Goal: Navigation & Orientation: Understand site structure

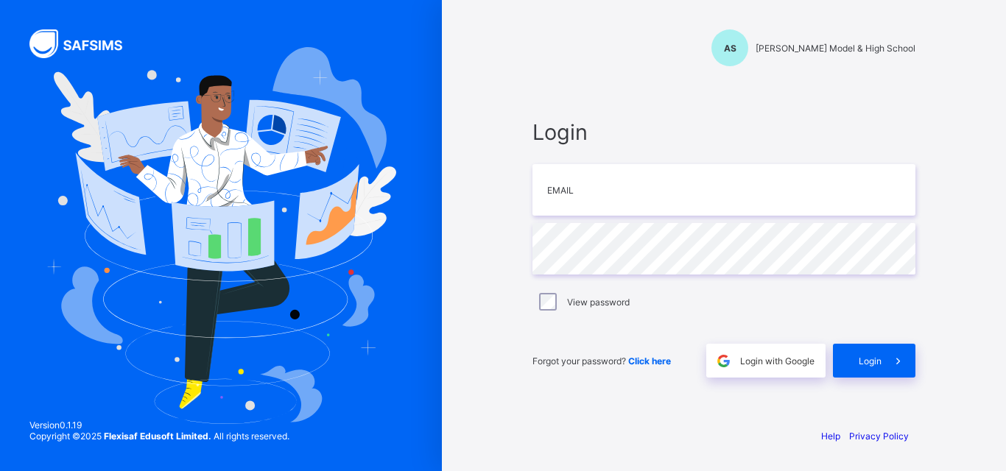
type input "**********"
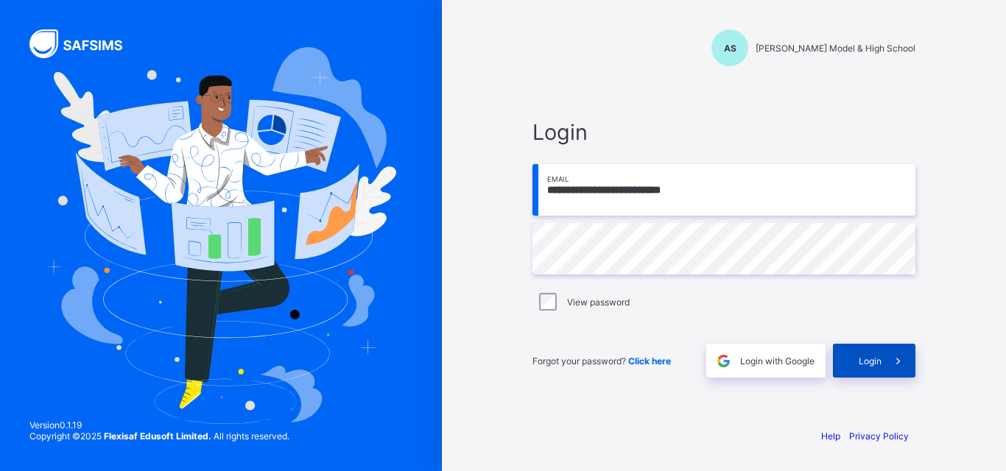
click at [848, 360] on div "Login" at bounding box center [874, 361] width 82 height 34
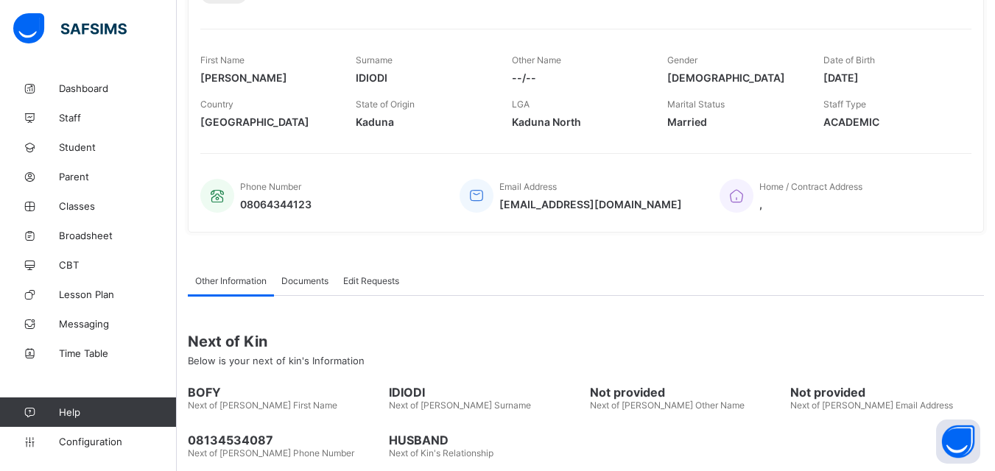
scroll to position [293, 0]
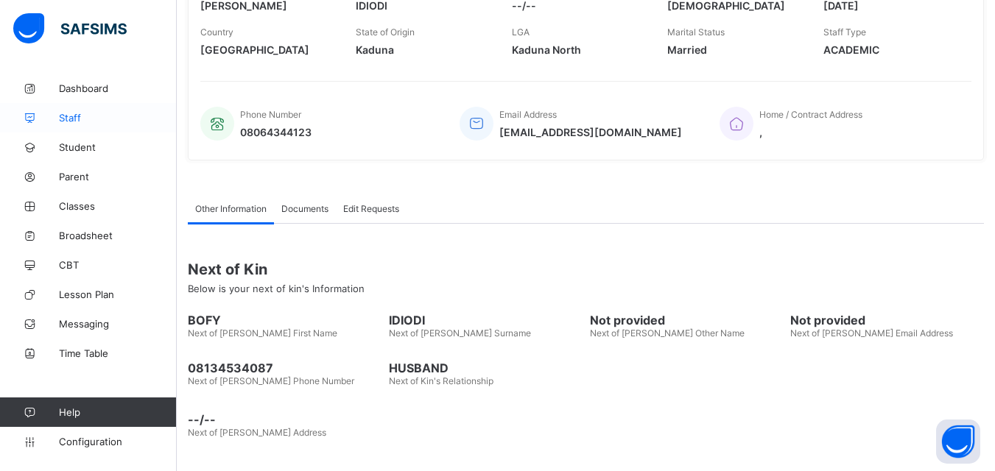
click at [72, 113] on span "Staff" at bounding box center [118, 118] width 118 height 12
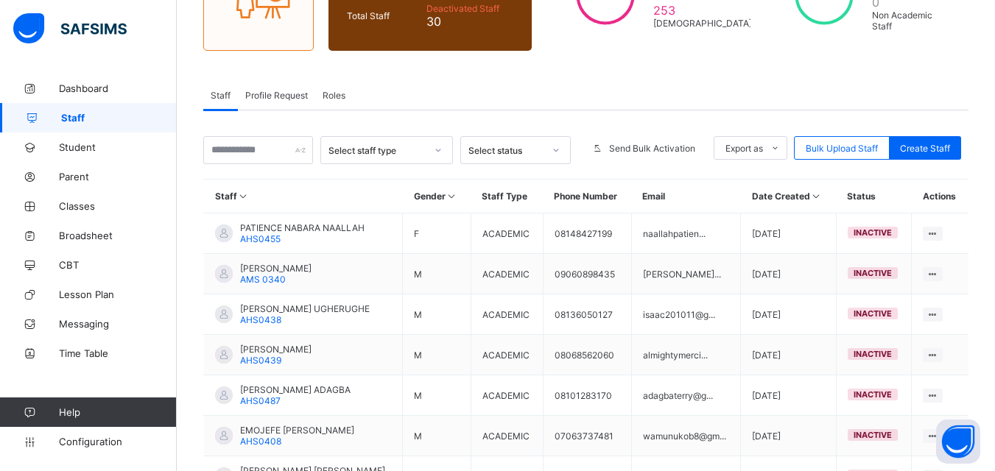
scroll to position [147, 0]
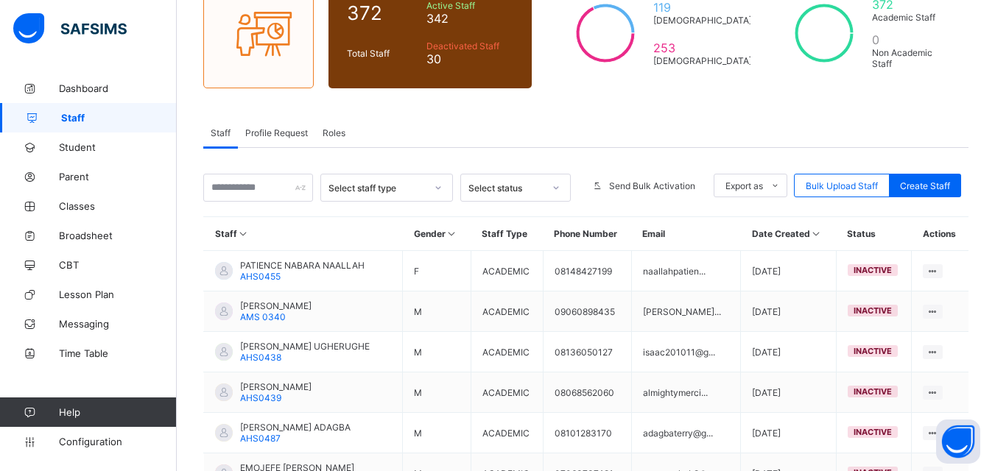
click at [521, 188] on div "Select status" at bounding box center [505, 188] width 75 height 11
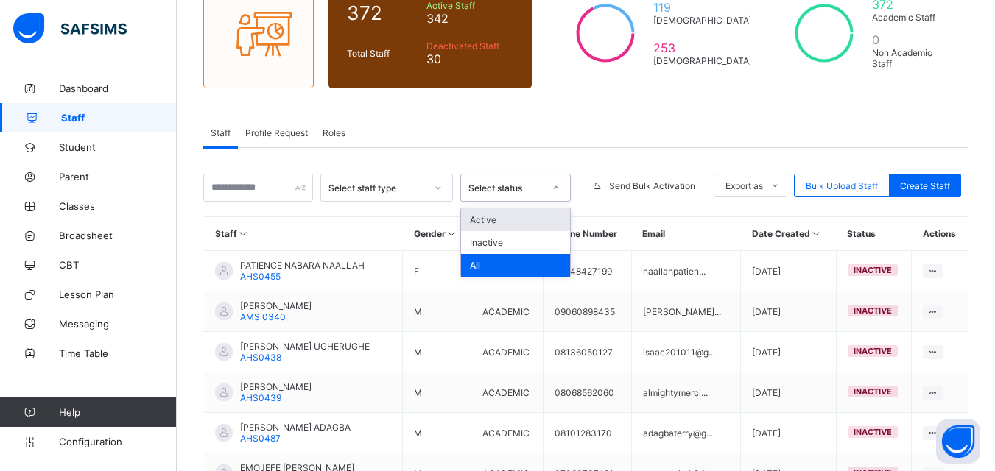
click at [501, 222] on div "Active" at bounding box center [515, 219] width 109 height 23
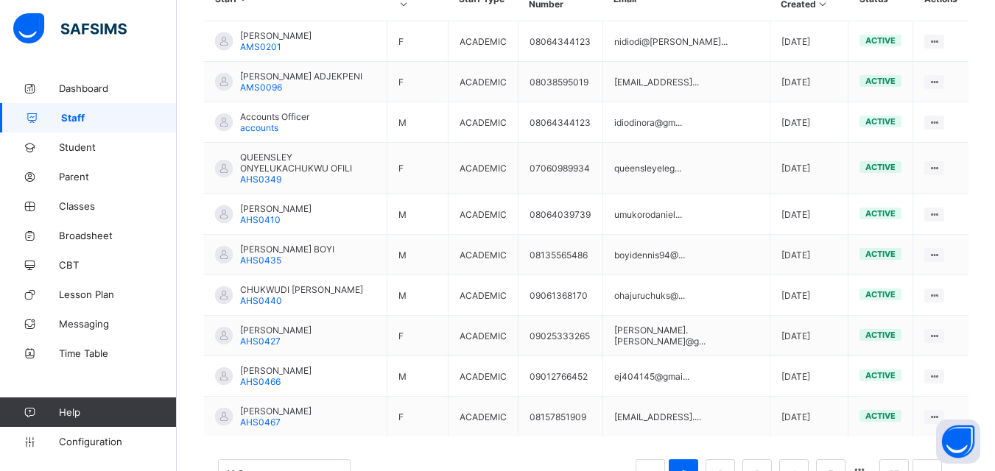
scroll to position [485, 0]
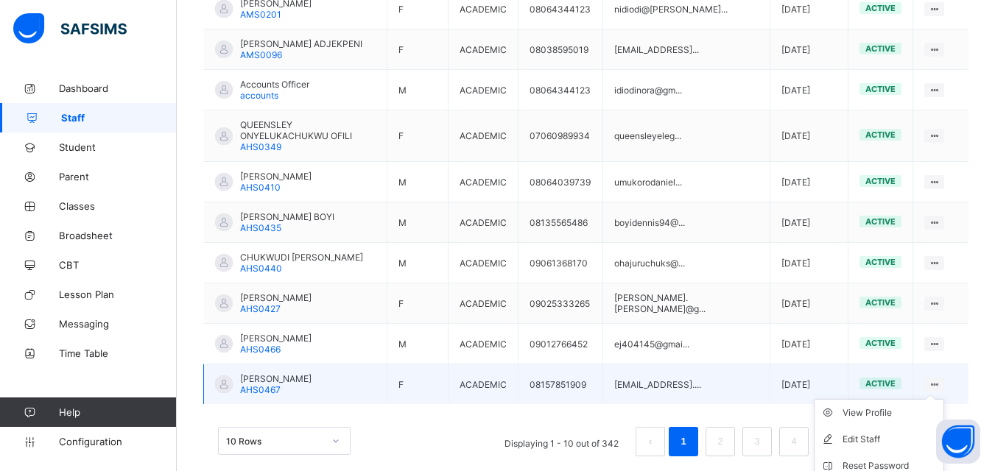
click at [943, 399] on ul "View Profile Edit Staff Reset Password Resend Activation Link Change Email Dele…" at bounding box center [879, 479] width 130 height 160
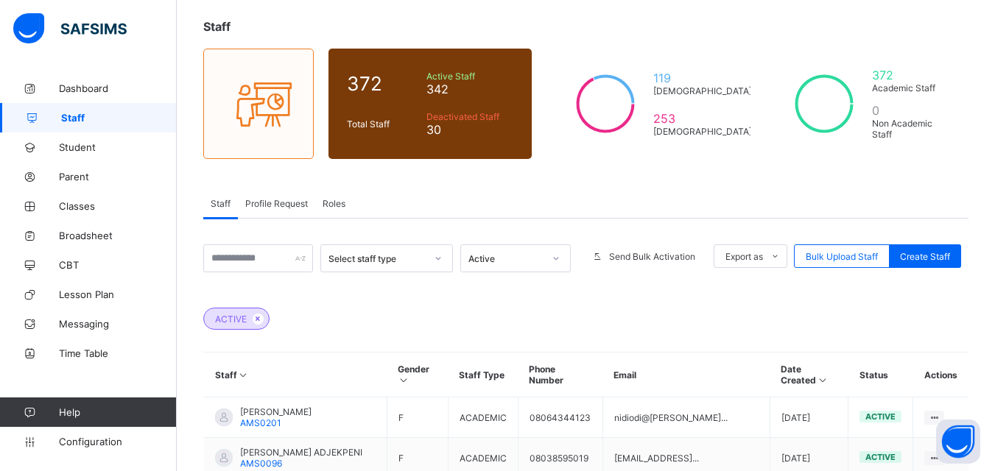
scroll to position [43, 0]
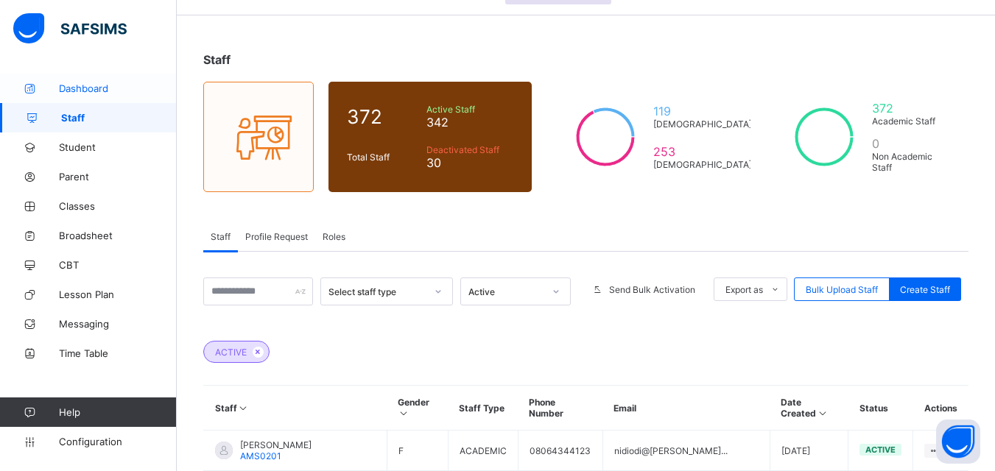
click at [92, 83] on span "Dashboard" at bounding box center [118, 88] width 118 height 12
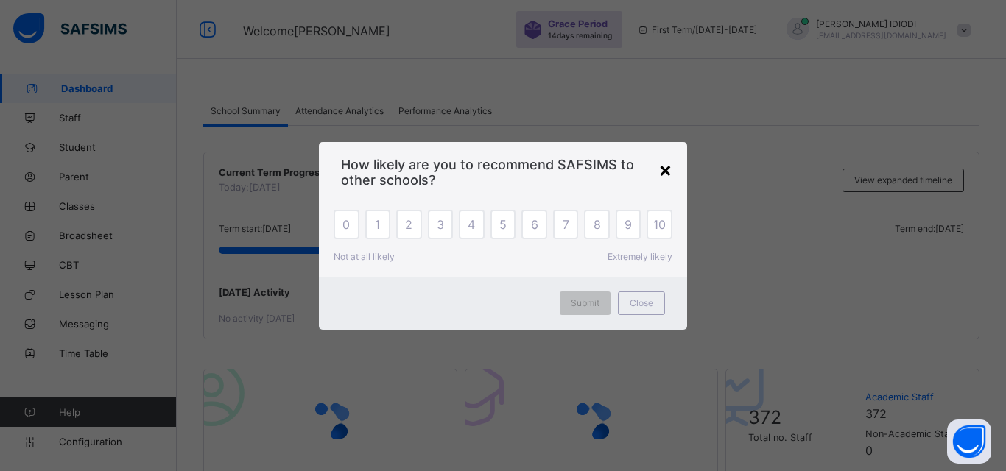
click at [666, 168] on div "×" at bounding box center [665, 169] width 14 height 25
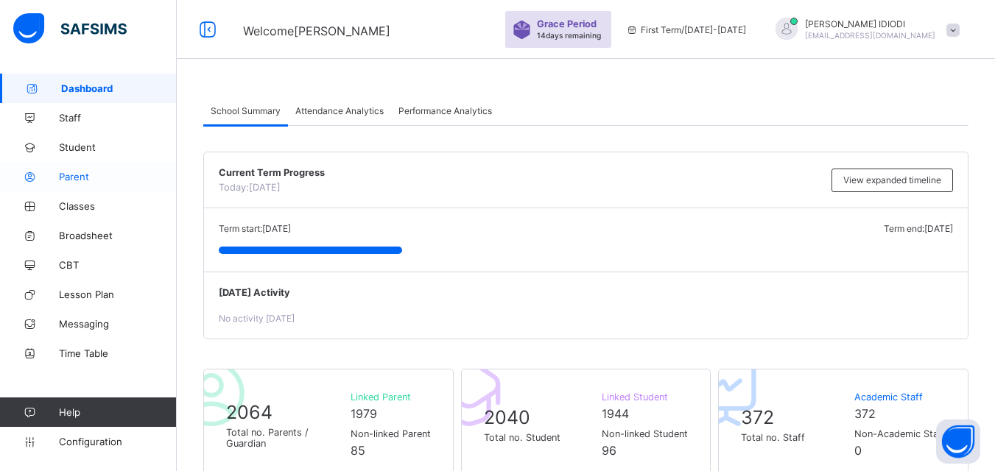
click at [84, 177] on span "Parent" at bounding box center [118, 177] width 118 height 12
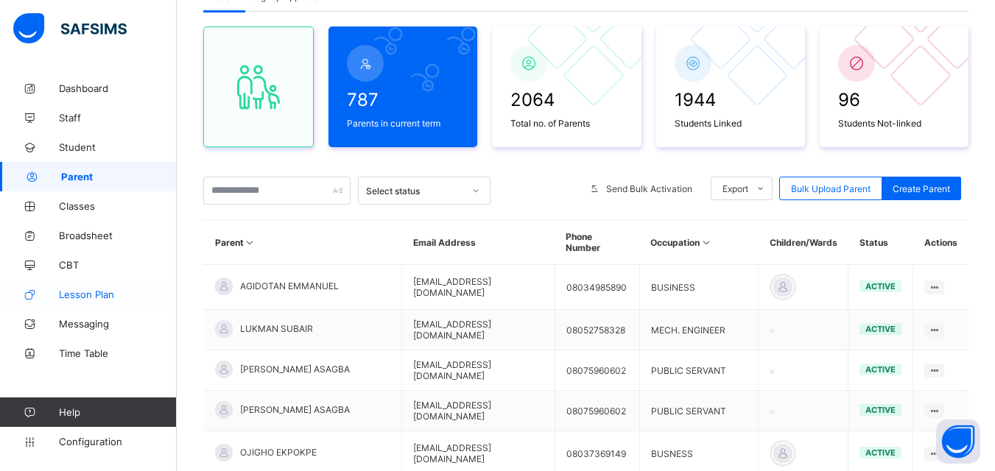
scroll to position [221, 0]
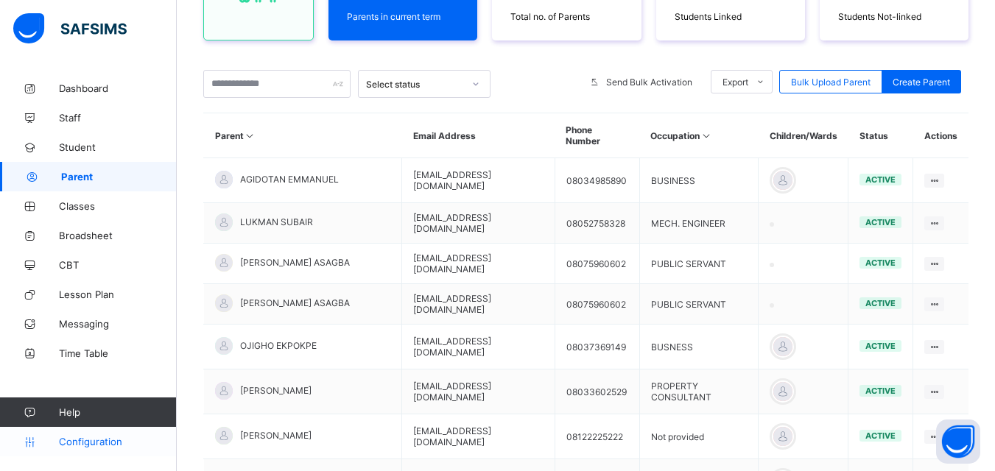
click at [112, 445] on span "Configuration" at bounding box center [117, 442] width 117 height 12
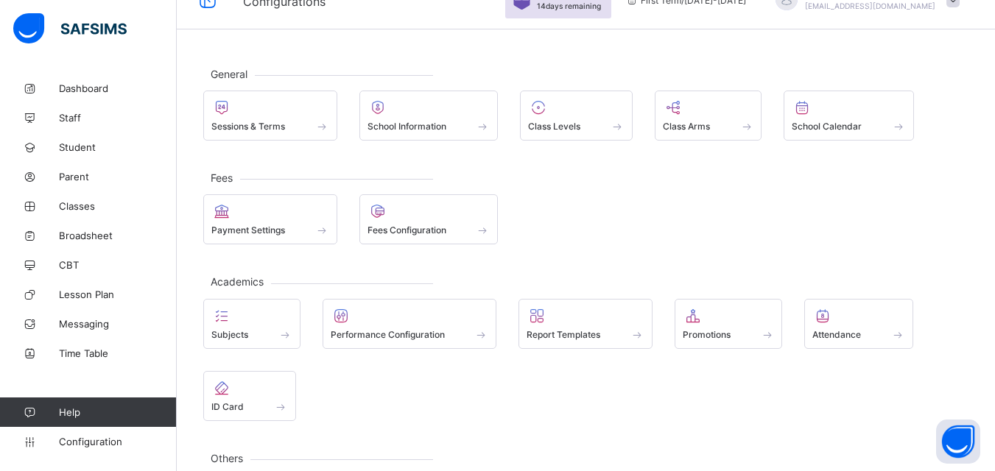
scroll to position [105, 0]
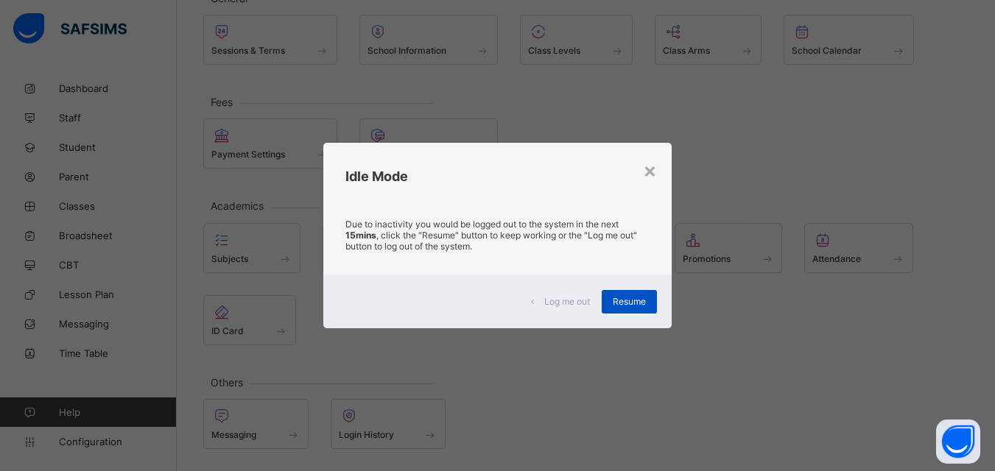
click at [638, 306] on span "Resume" at bounding box center [629, 301] width 33 height 11
